Goal: Check status: Check status

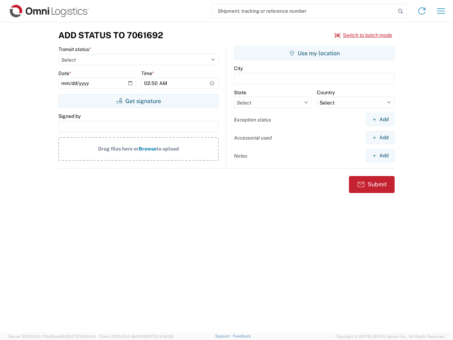
click at [304, 11] on input "search" at bounding box center [303, 10] width 183 height 13
click at [401, 11] on icon at bounding box center [401, 11] width 10 height 10
click at [422, 11] on icon at bounding box center [421, 10] width 11 height 11
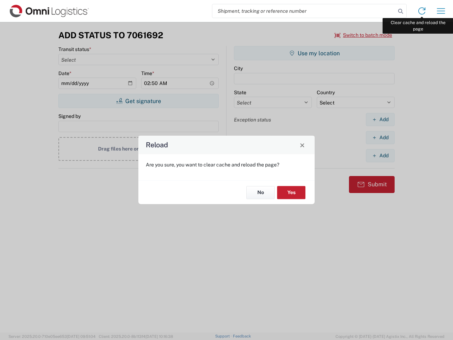
click at [441, 11] on div "Reload Are you sure, you want to clear cache and reload the page? No Yes" at bounding box center [226, 170] width 453 height 340
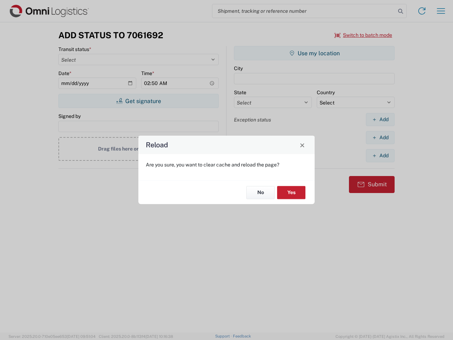
click at [364, 35] on div "Reload Are you sure, you want to clear cache and reload the page? No Yes" at bounding box center [226, 170] width 453 height 340
click at [138, 101] on div "Reload Are you sure, you want to clear cache and reload the page? No Yes" at bounding box center [226, 170] width 453 height 340
click at [314, 53] on div "Reload Are you sure, you want to clear cache and reload the page? No Yes" at bounding box center [226, 170] width 453 height 340
click at [380, 119] on div "Reload Are you sure, you want to clear cache and reload the page? No Yes" at bounding box center [226, 170] width 453 height 340
click at [380, 137] on div "Reload Are you sure, you want to clear cache and reload the page? No Yes" at bounding box center [226, 170] width 453 height 340
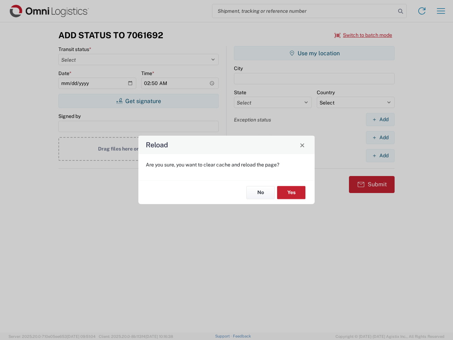
click at [380, 155] on div "Reload Are you sure, you want to clear cache and reload the page? No Yes" at bounding box center [226, 170] width 453 height 340
